Goal: Complete application form

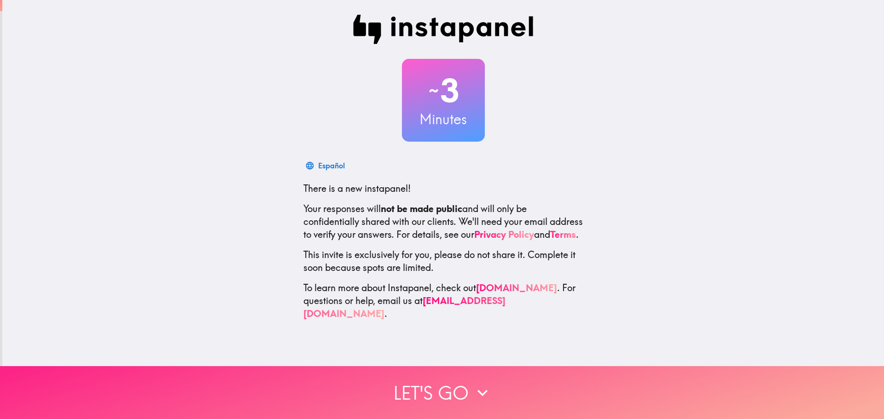
click at [434, 388] on button "Let's go" at bounding box center [442, 392] width 884 height 53
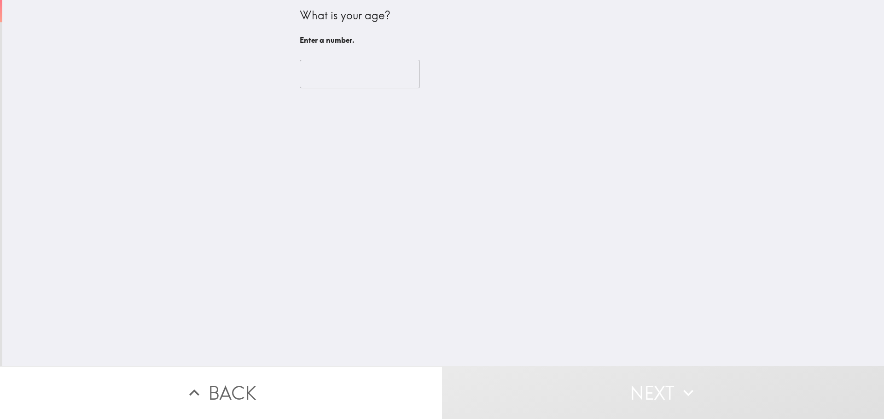
click at [324, 64] on input "number" at bounding box center [360, 74] width 120 height 29
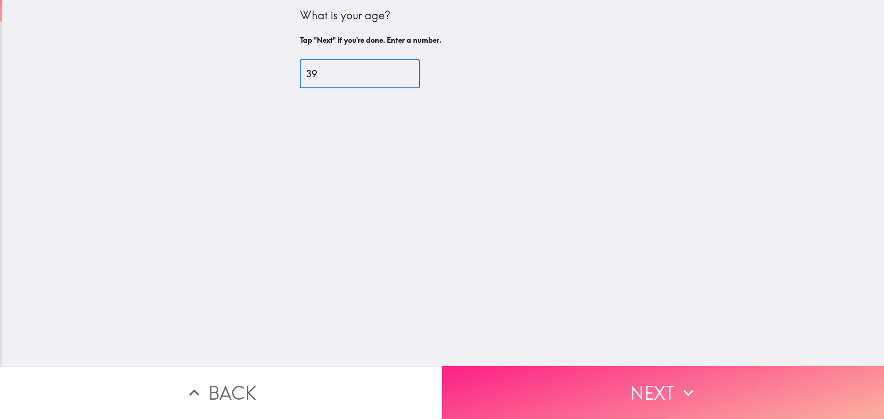
type input "39"
click at [545, 385] on button "Next" at bounding box center [663, 392] width 442 height 53
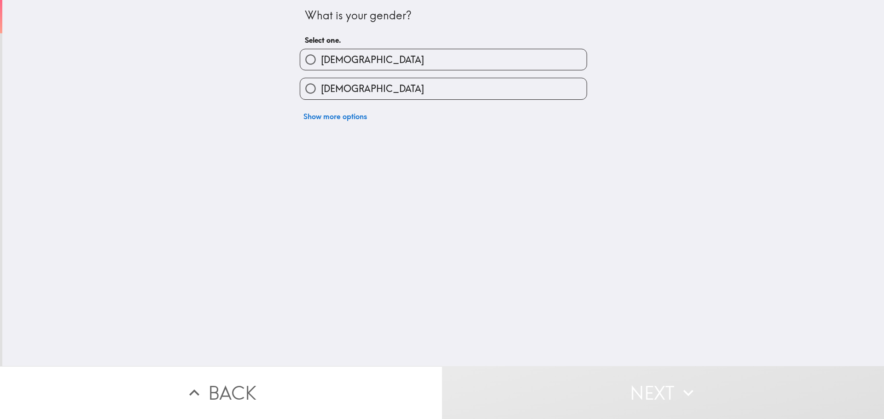
click at [321, 54] on span "[DEMOGRAPHIC_DATA]" at bounding box center [372, 59] width 103 height 13
click at [314, 54] on input "[DEMOGRAPHIC_DATA]" at bounding box center [310, 59] width 21 height 21
radio input "true"
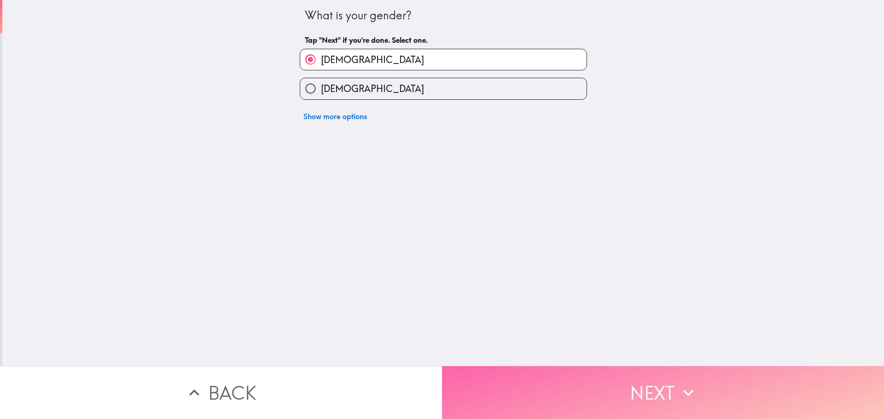
click at [537, 387] on button "Next" at bounding box center [663, 392] width 442 height 53
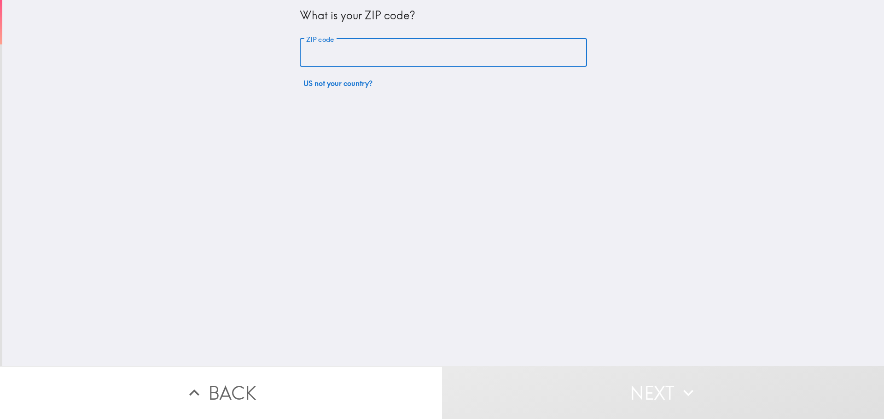
click at [323, 57] on input "ZIP code" at bounding box center [443, 53] width 287 height 29
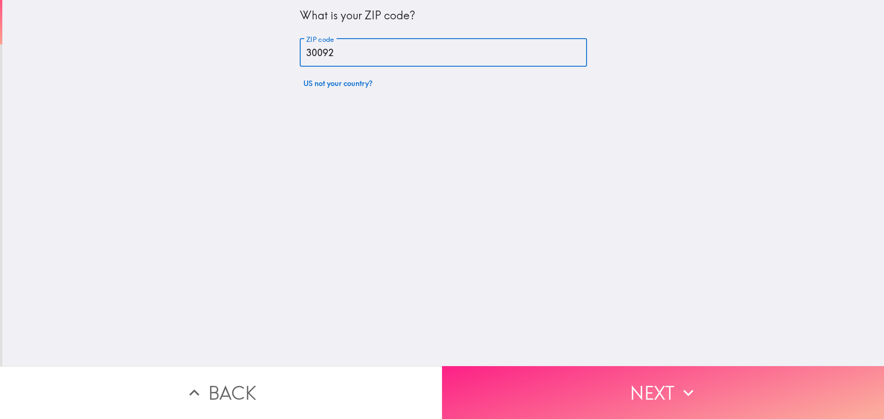
type input "30092"
click at [539, 400] on button "Next" at bounding box center [663, 392] width 442 height 53
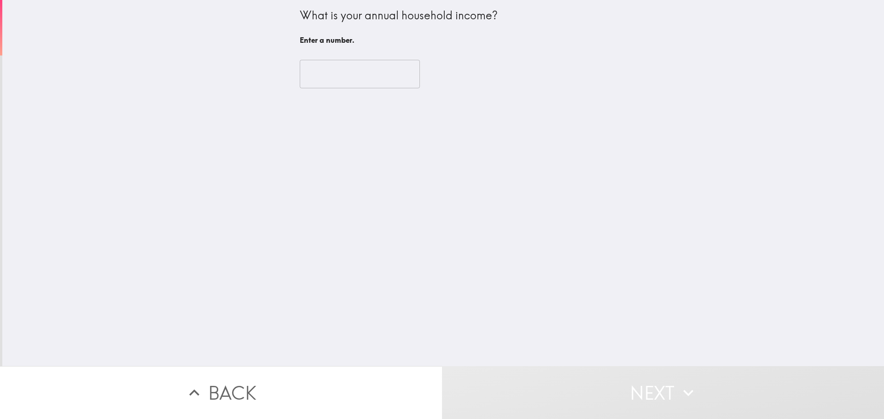
click at [341, 68] on input "number" at bounding box center [360, 74] width 120 height 29
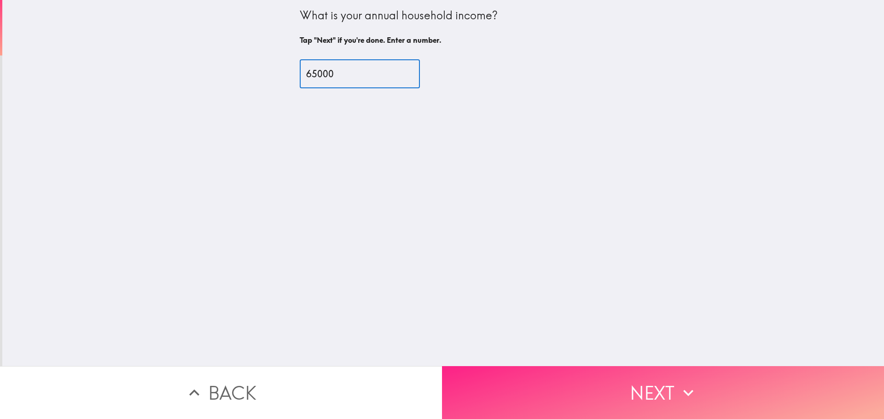
type input "65000"
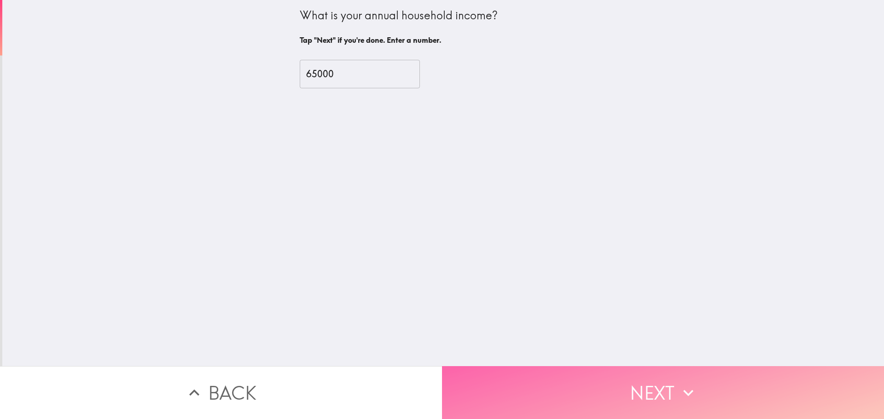
click at [561, 372] on button "Next" at bounding box center [663, 392] width 442 height 53
